Goal: Transaction & Acquisition: Purchase product/service

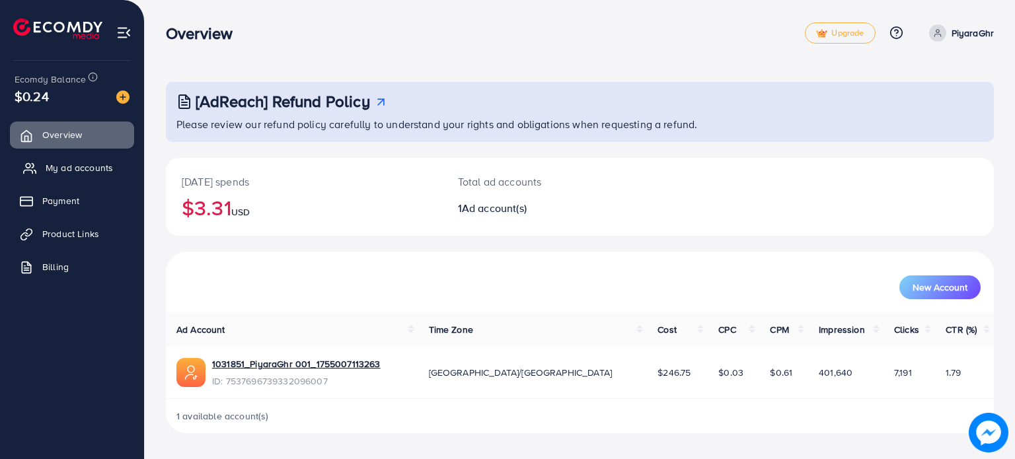
click at [83, 160] on link "My ad accounts" at bounding box center [72, 168] width 124 height 26
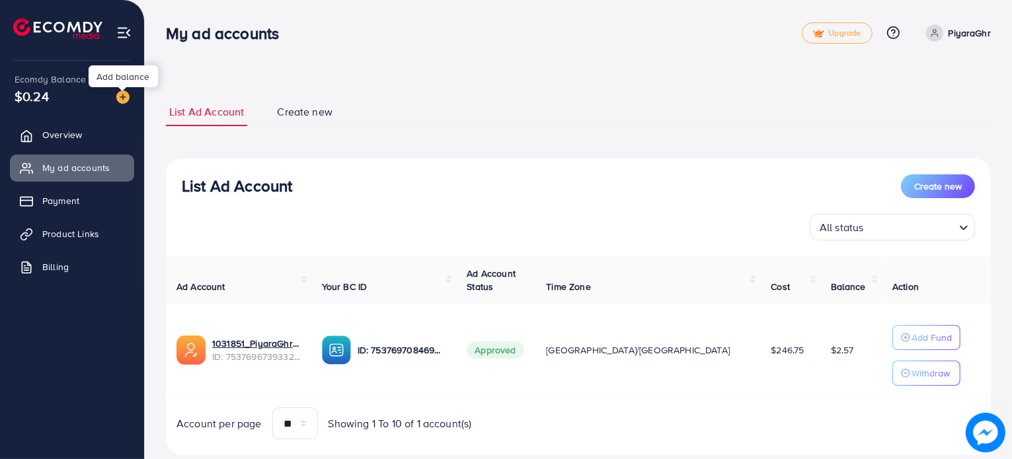
click at [118, 96] on img at bounding box center [122, 97] width 13 height 13
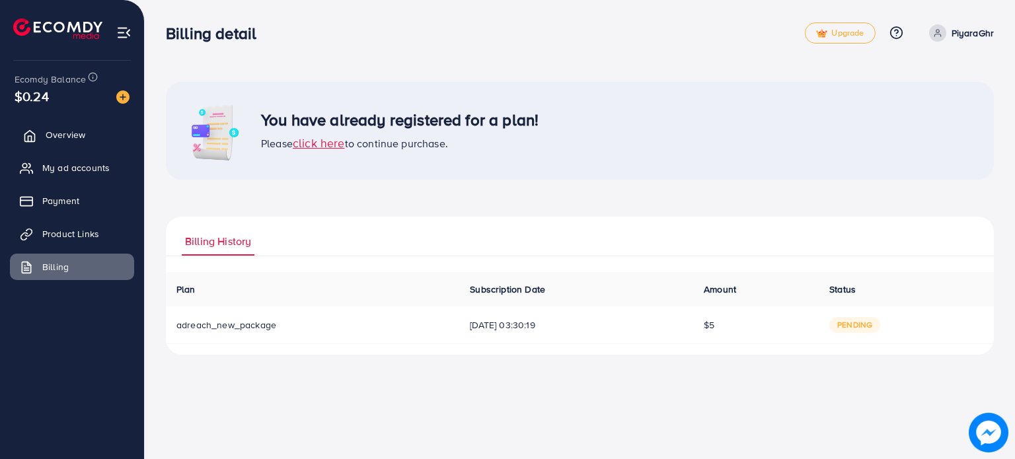
click at [73, 146] on link "Overview" at bounding box center [72, 135] width 124 height 26
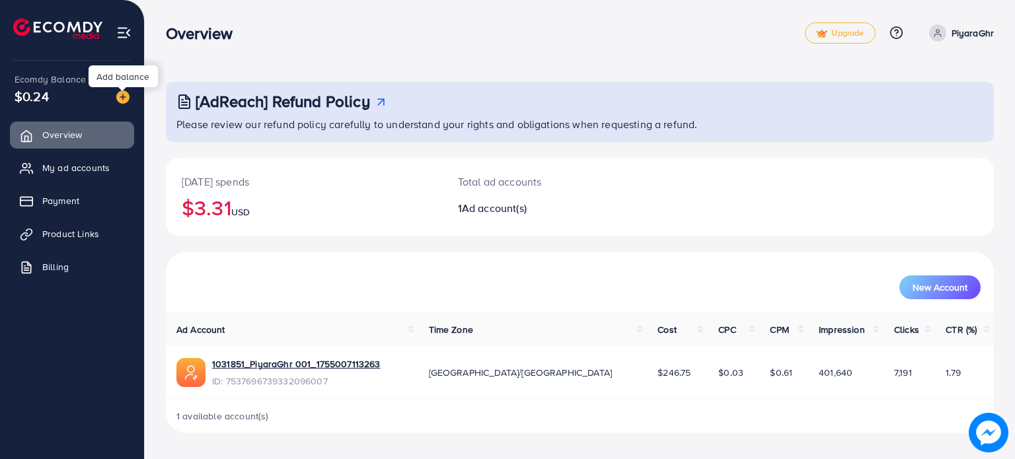
click at [121, 99] on img at bounding box center [122, 97] width 13 height 13
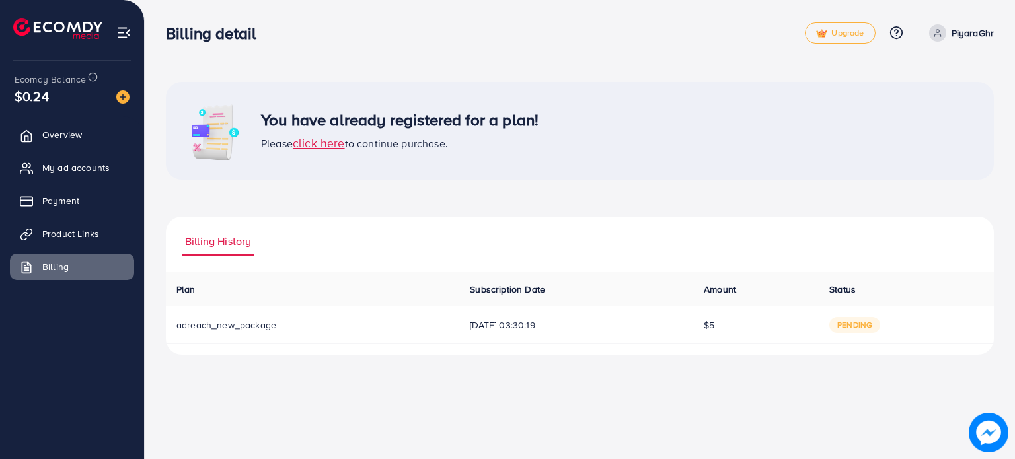
click at [867, 327] on span "pending" at bounding box center [854, 325] width 51 height 16
click at [317, 141] on span "click here" at bounding box center [319, 143] width 52 height 17
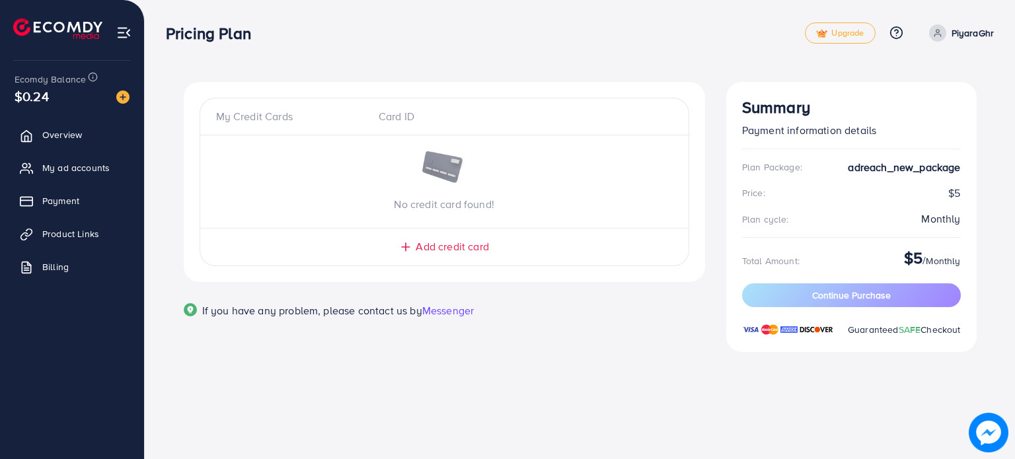
click at [377, 111] on div "Card ID" at bounding box center [444, 116] width 152 height 15
click at [238, 130] on div "My Credit Cards Card ID" at bounding box center [444, 122] width 488 height 26
click at [476, 161] on div "No credit card found!" at bounding box center [444, 181] width 488 height 61
click at [399, 124] on div "Card ID" at bounding box center [444, 116] width 152 height 15
click at [456, 248] on span "Add credit card" at bounding box center [452, 246] width 73 height 15
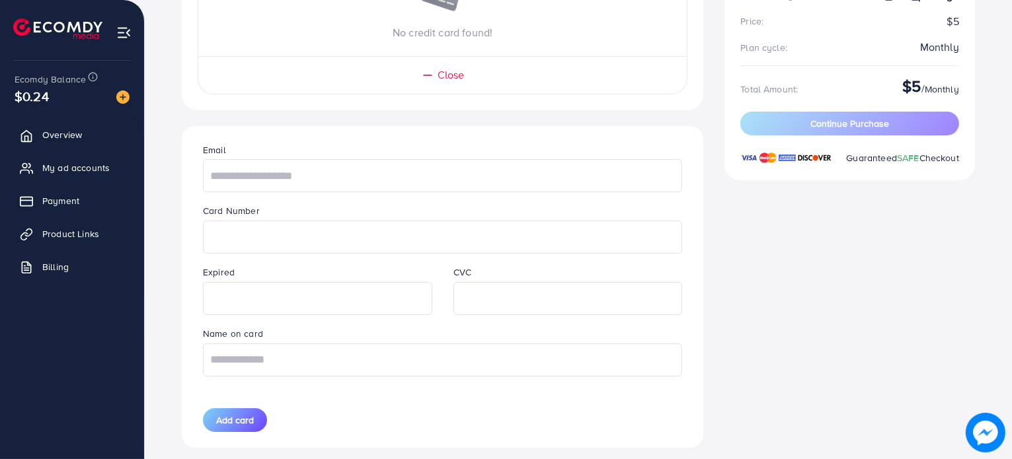
scroll to position [174, 0]
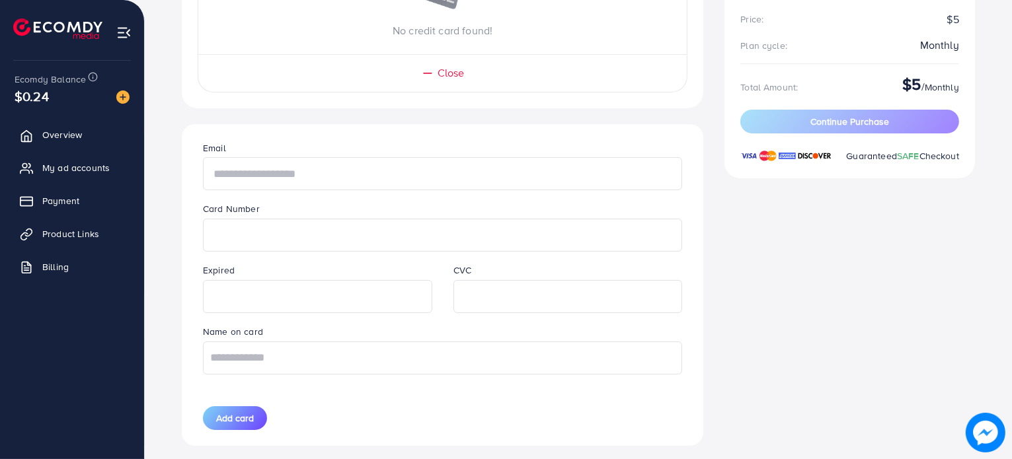
click at [336, 166] on input "text" at bounding box center [442, 173] width 479 height 33
type input "******"
type input "**********"
click at [237, 425] on button "Add card" at bounding box center [235, 418] width 64 height 24
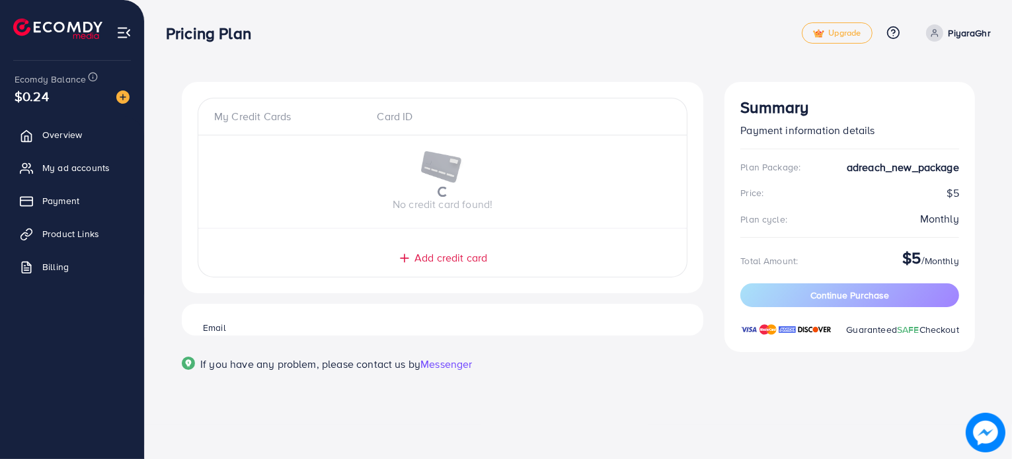
scroll to position [0, 0]
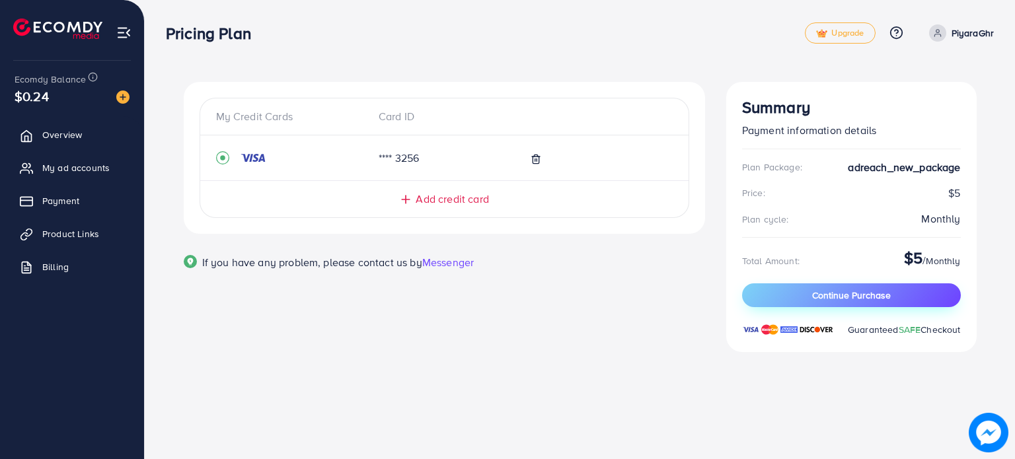
click at [848, 287] on button "Continue Purchase" at bounding box center [851, 296] width 219 height 24
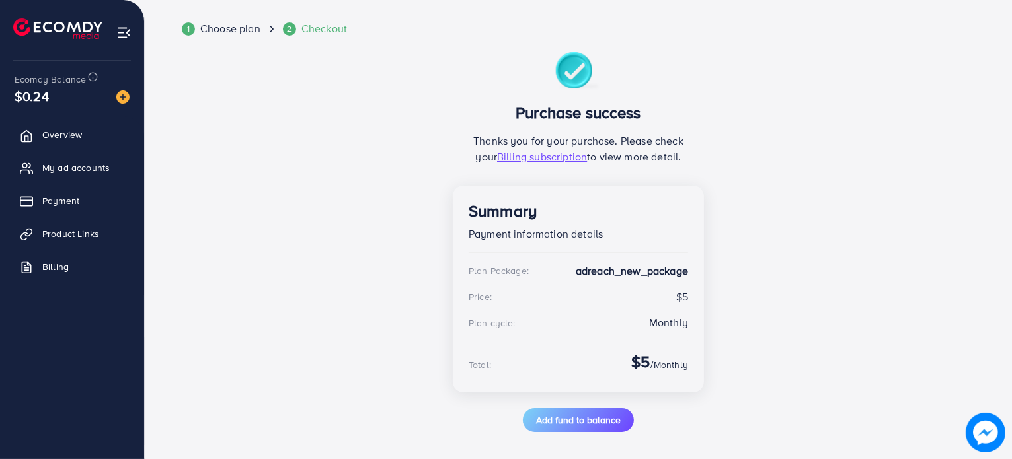
scroll to position [60, 0]
click at [613, 420] on span "Add fund to balance" at bounding box center [578, 420] width 85 height 13
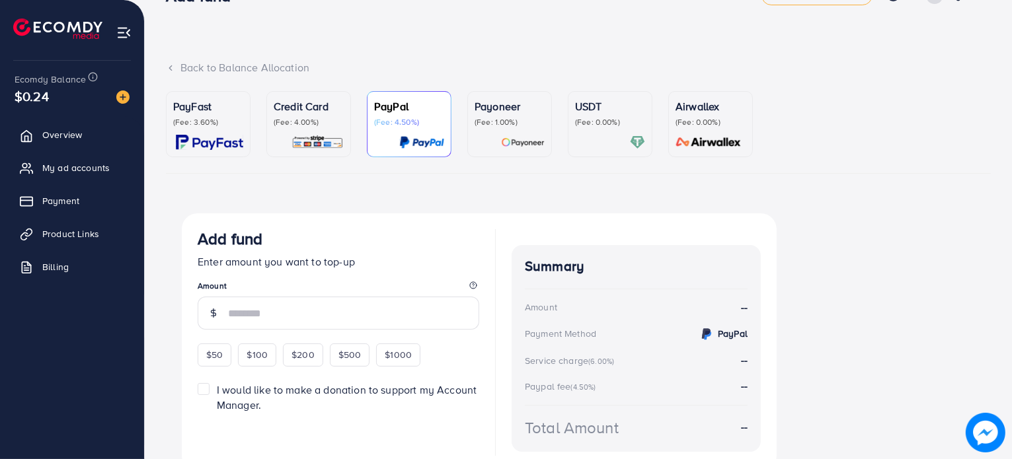
scroll to position [41, 0]
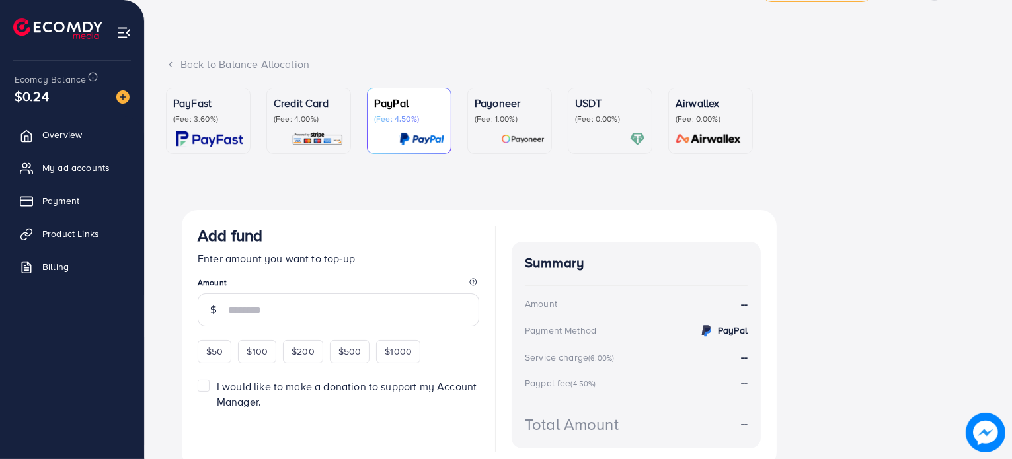
click at [604, 100] on p "USDT" at bounding box center [610, 103] width 70 height 16
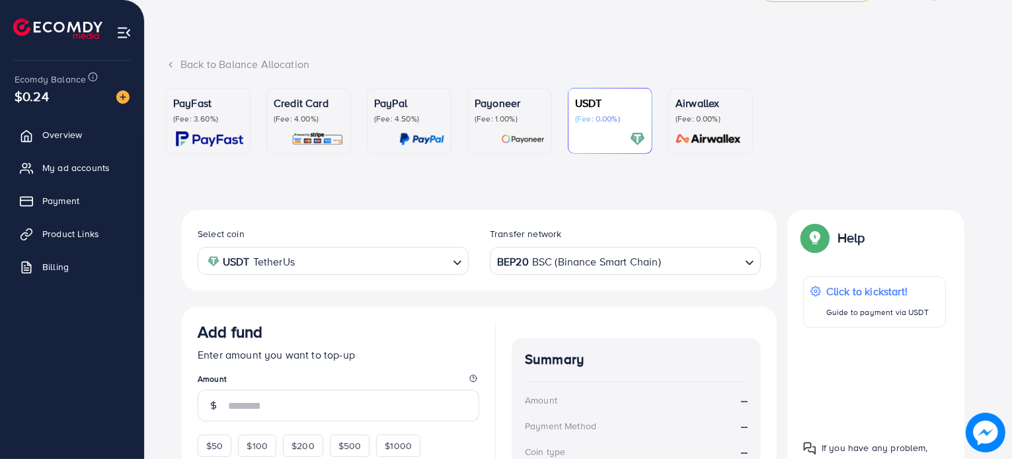
scroll to position [60, 0]
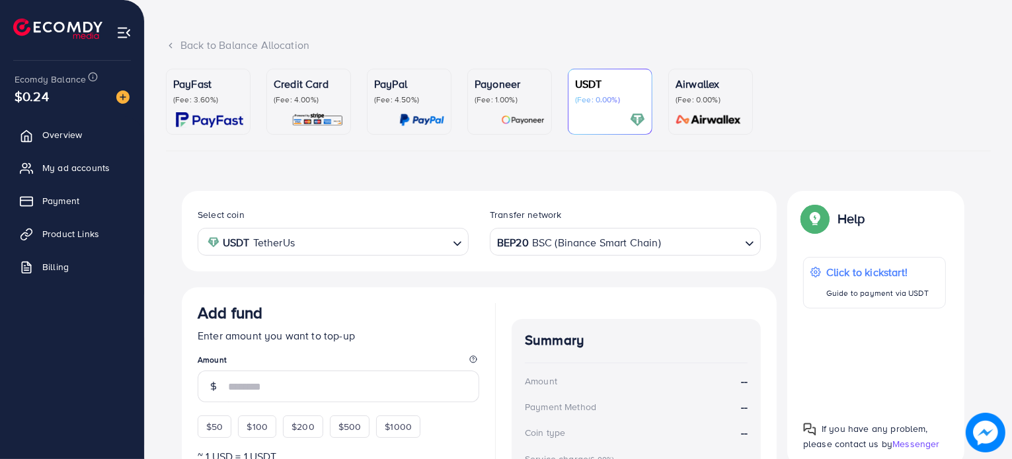
click at [219, 115] on img at bounding box center [209, 119] width 67 height 15
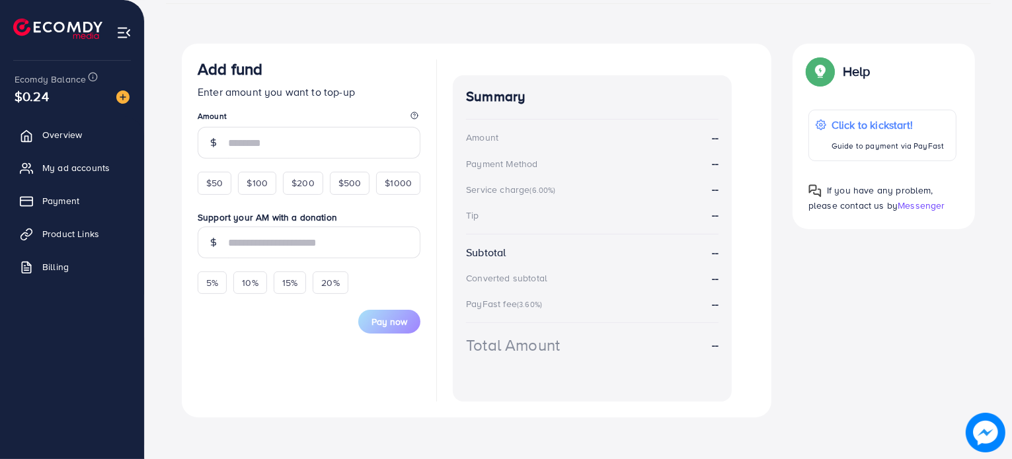
scroll to position [208, 0]
click at [294, 142] on input "number" at bounding box center [324, 142] width 192 height 32
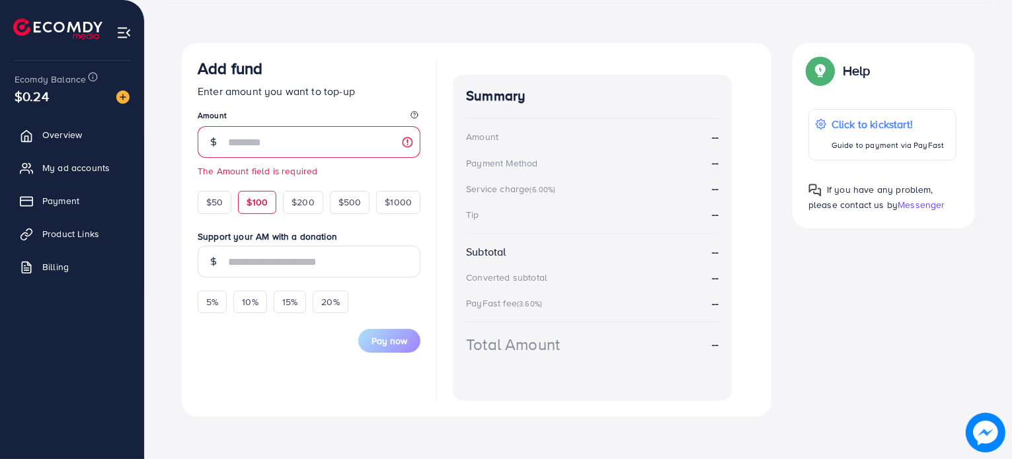
click at [253, 192] on div "$100" at bounding box center [257, 202] width 38 height 22
type input "***"
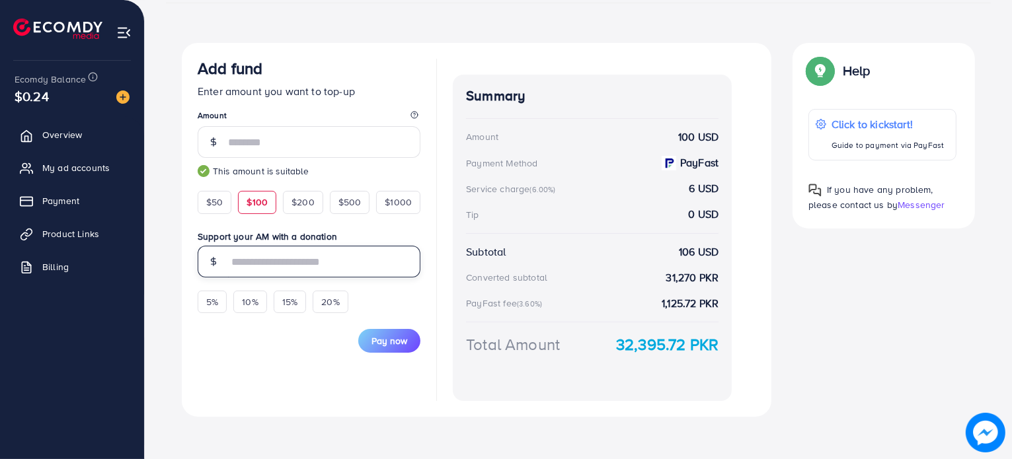
click at [267, 266] on input "text" at bounding box center [324, 262] width 192 height 32
click at [389, 340] on span "Pay now" at bounding box center [389, 340] width 36 height 13
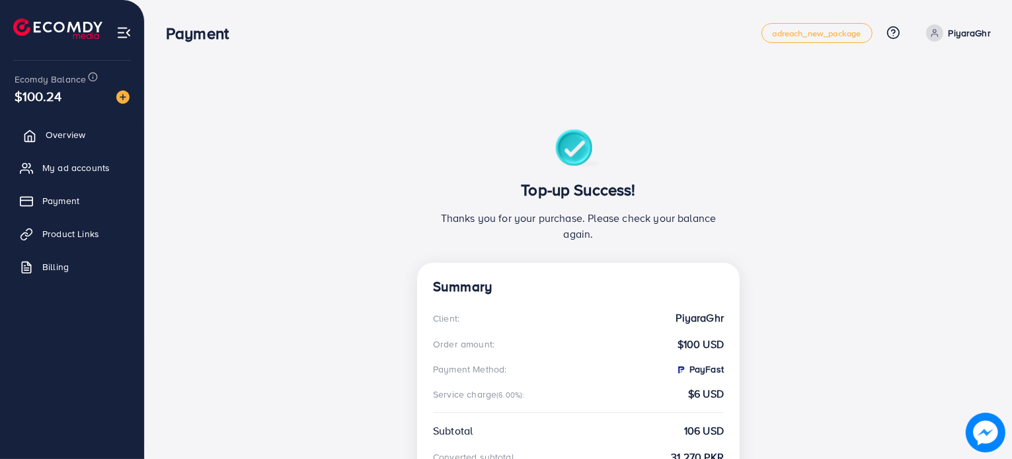
click at [81, 132] on span "Overview" at bounding box center [66, 134] width 40 height 13
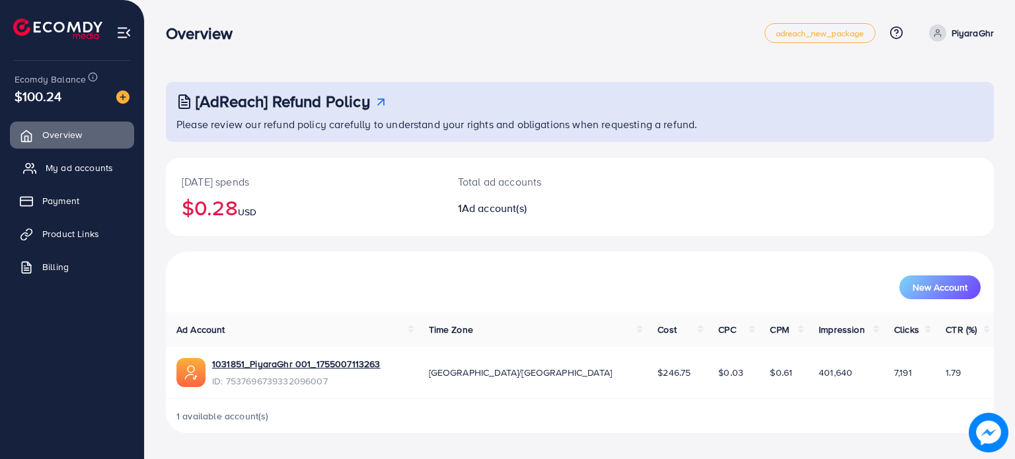
click at [96, 172] on span "My ad accounts" at bounding box center [79, 167] width 67 height 13
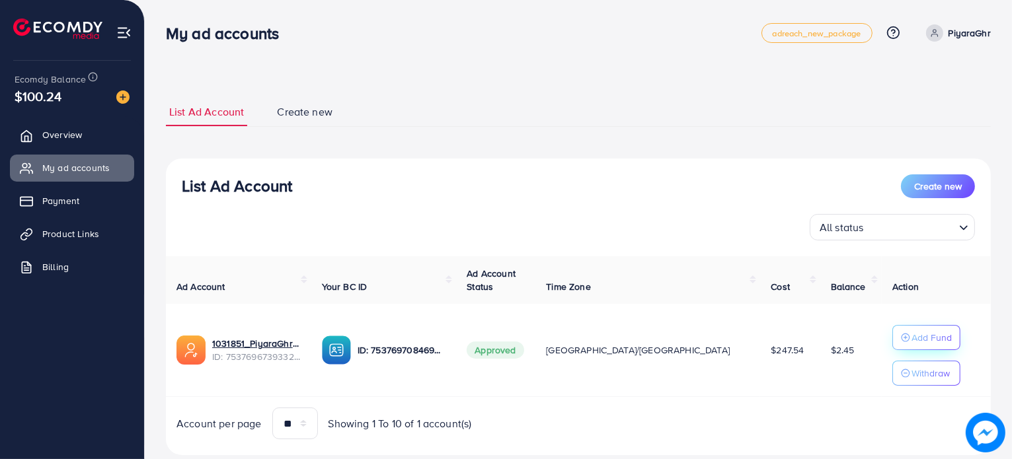
click at [901, 330] on div "Add Fund" at bounding box center [926, 338] width 51 height 16
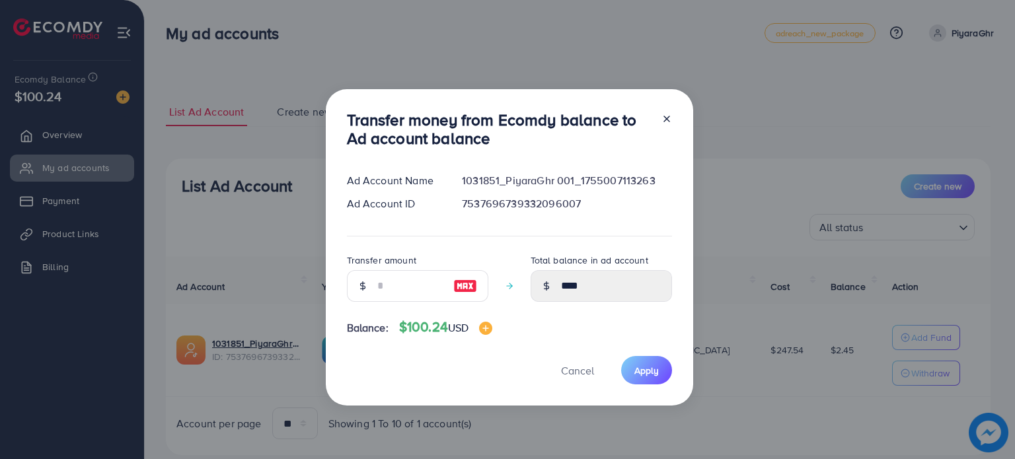
click at [464, 280] on img at bounding box center [465, 286] width 24 height 16
type input "***"
type input "******"
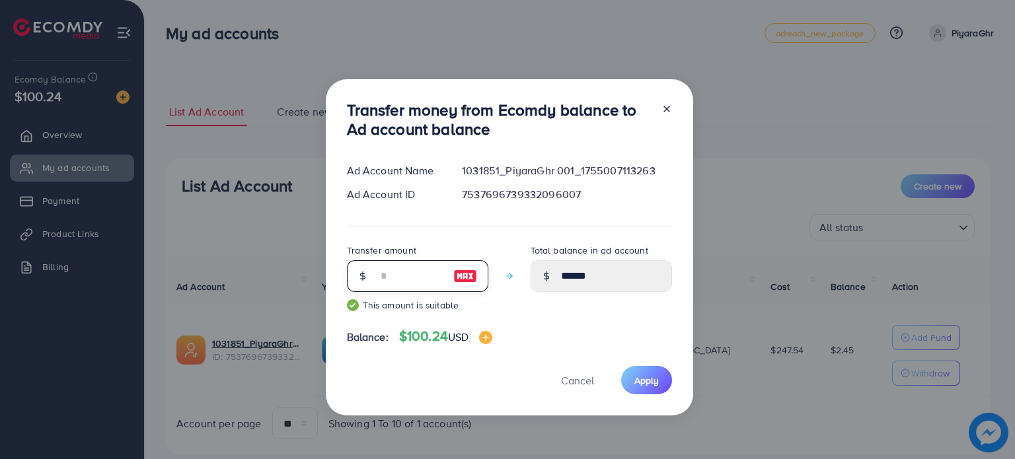
click at [420, 277] on input "***" at bounding box center [410, 276] width 66 height 32
type input "***"
click at [622, 382] on button "Apply" at bounding box center [646, 380] width 51 height 28
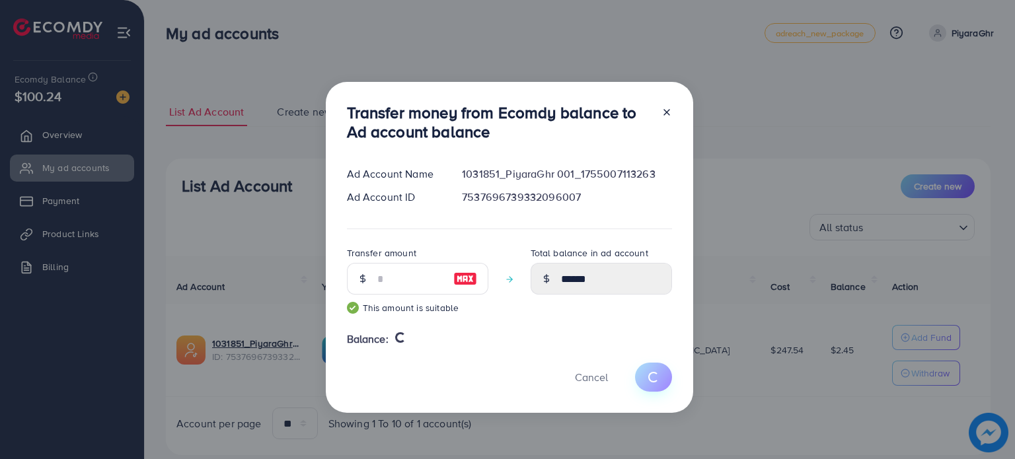
type input "****"
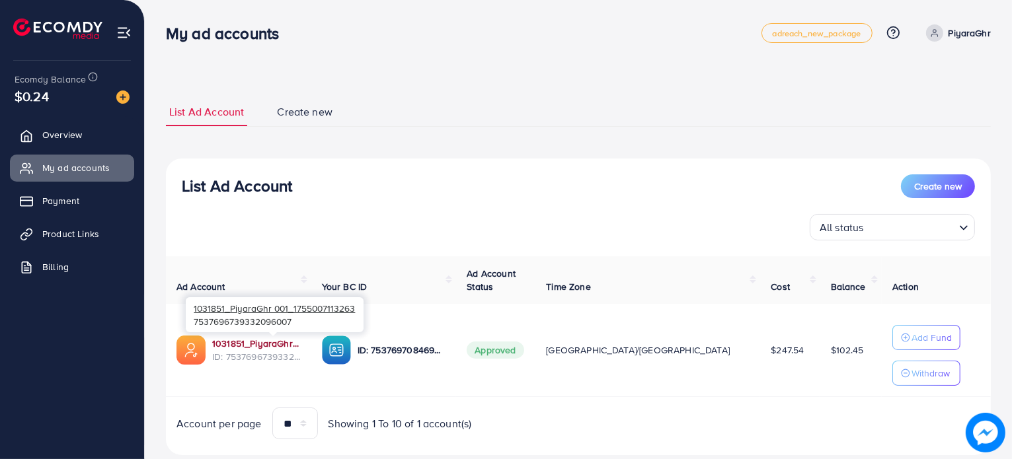
click at [267, 343] on link "1031851_PiyaraGhr 001_1755007113263" at bounding box center [256, 343] width 89 height 13
